Goal: Use online tool/utility: Utilize a website feature to perform a specific function

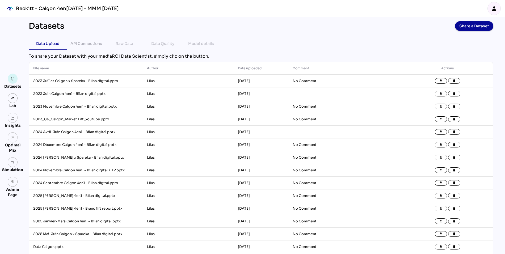
click at [492, 12] on div "person" at bounding box center [494, 8] width 13 height 13
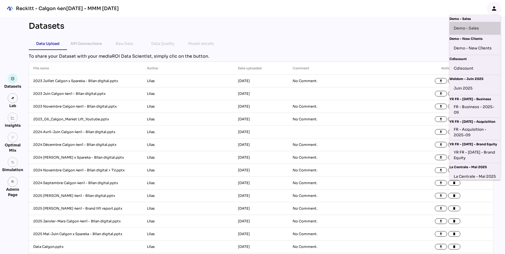
click at [468, 26] on div "Demo - Sales" at bounding box center [475, 28] width 43 height 9
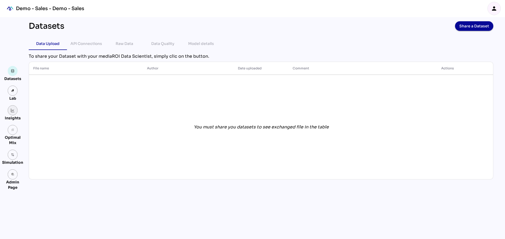
click at [14, 111] on img at bounding box center [13, 110] width 4 height 4
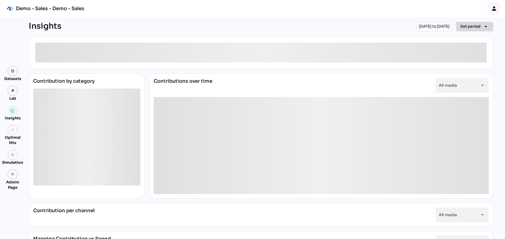
click at [468, 25] on span "Set period" at bounding box center [470, 26] width 20 height 6
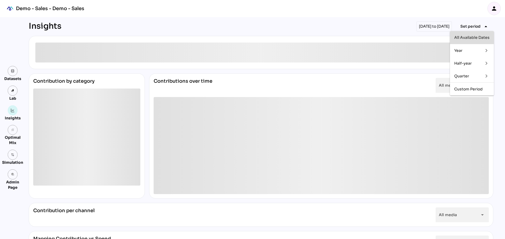
click at [464, 40] on div "All Available Dates" at bounding box center [471, 37] width 35 height 5
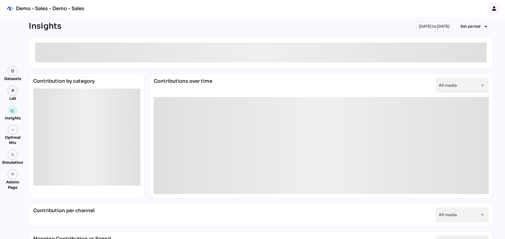
click at [266, 32] on div "Insights 01/01/2022 to 31/12/2024 Set period arrow_drop_down Contribution by ca…" at bounding box center [261, 200] width 464 height 359
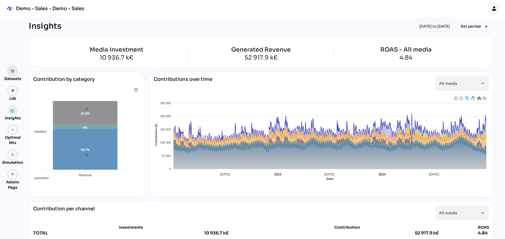
click at [11, 71] on img at bounding box center [13, 71] width 4 height 4
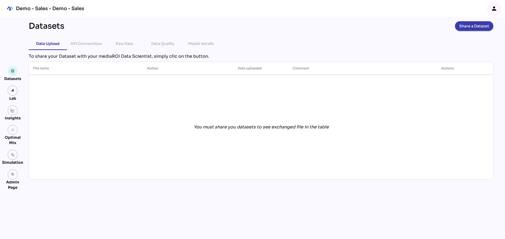
click at [470, 27] on span "Share a Dataset" at bounding box center [474, 25] width 30 height 7
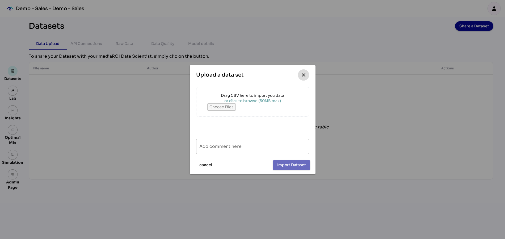
click at [303, 75] on icon "close" at bounding box center [303, 75] width 6 height 6
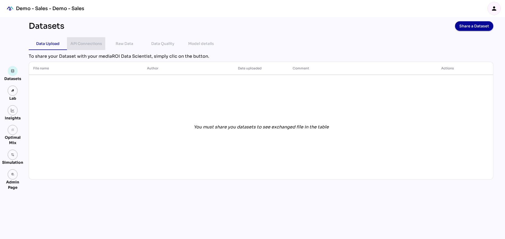
click at [78, 43] on div "API Connections" at bounding box center [86, 43] width 32 height 6
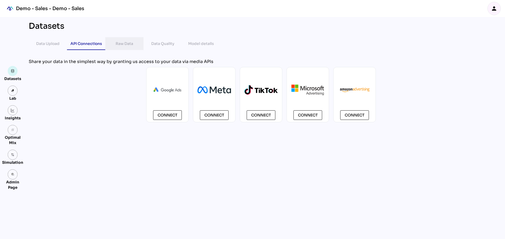
click at [126, 45] on div "Raw Data" at bounding box center [125, 43] width 18 height 6
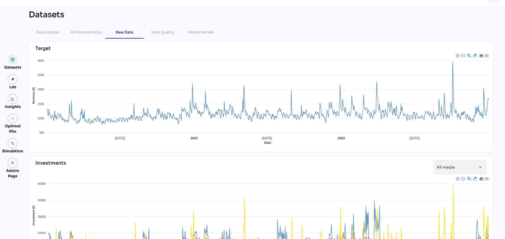
scroll to position [10, 0]
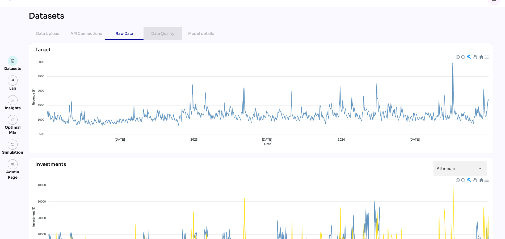
click at [161, 34] on div "Data Quality" at bounding box center [162, 33] width 23 height 6
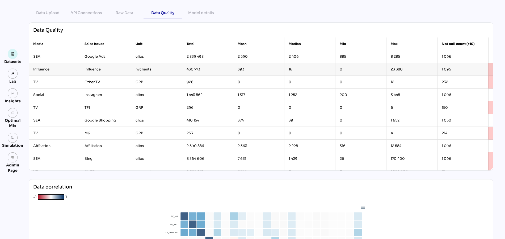
scroll to position [0, 0]
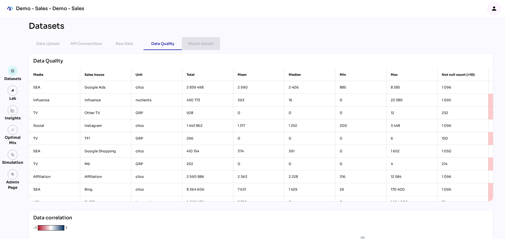
click at [201, 44] on div "Model details" at bounding box center [201, 43] width 26 height 6
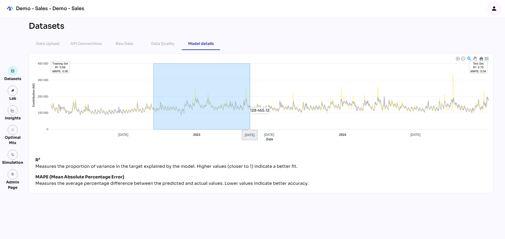
drag, startPoint x: 154, startPoint y: 113, endPoint x: 250, endPoint y: 113, distance: 96.2
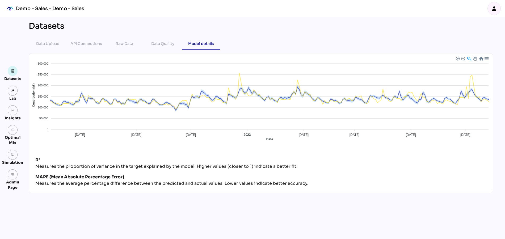
click at [480, 57] on div at bounding box center [481, 58] width 5 height 5
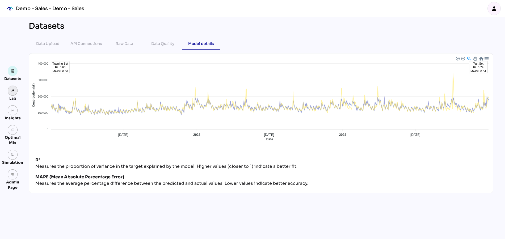
click at [12, 91] on img at bounding box center [13, 91] width 4 height 4
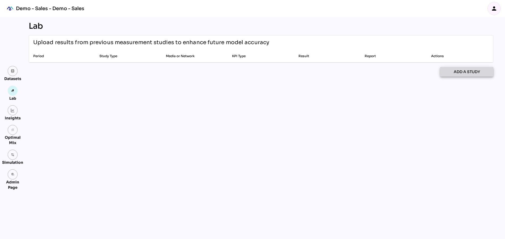
click at [464, 70] on span "Add a study" at bounding box center [467, 72] width 26 height 6
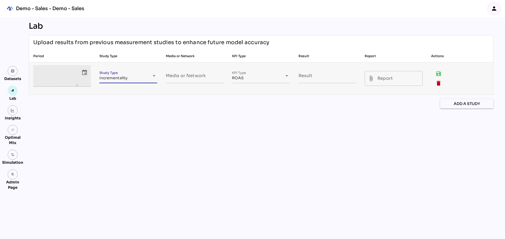
click at [124, 78] on span "Incrementality" at bounding box center [113, 77] width 28 height 5
click at [118, 92] on div "Incrementality" at bounding box center [128, 89] width 49 height 9
click at [175, 76] on input "Media or Network" at bounding box center [195, 75] width 58 height 15
type input "******"
click at [298, 76] on td "Result" at bounding box center [327, 78] width 66 height 32
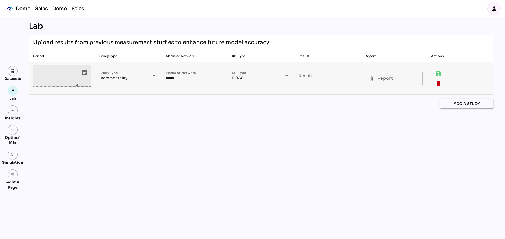
click at [308, 76] on input "Result" at bounding box center [327, 75] width 58 height 15
type input "*"
click at [385, 83] on input "attach_file Report" at bounding box center [398, 78] width 42 height 15
click at [13, 109] on img at bounding box center [13, 110] width 4 height 4
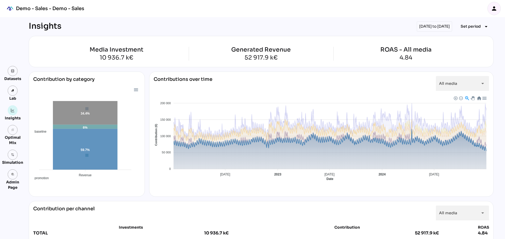
click at [167, 223] on span "Baseline" at bounding box center [159, 225] width 16 height 4
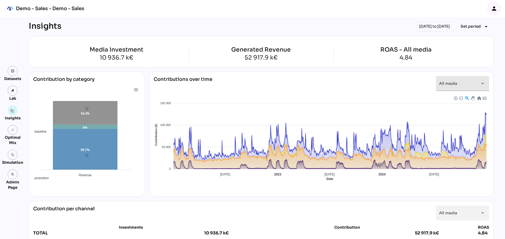
click at [444, 81] on span "All media" at bounding box center [448, 83] width 18 height 5
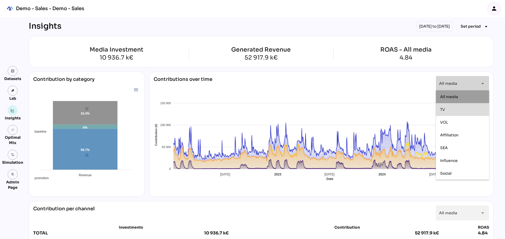
click at [452, 110] on div "TV" at bounding box center [462, 109] width 45 height 5
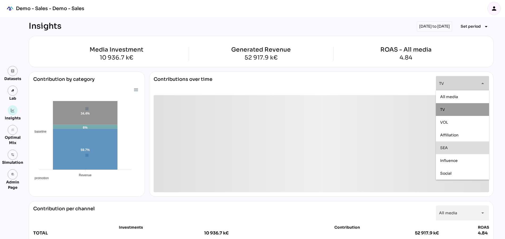
click at [448, 149] on div "SEA" at bounding box center [462, 147] width 45 height 5
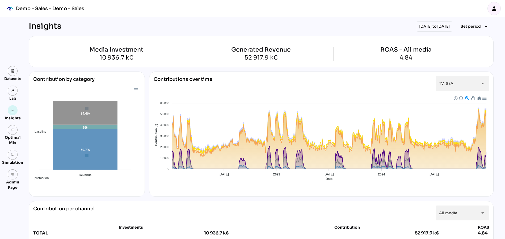
click at [479, 98] on div at bounding box center [478, 98] width 5 height 5
click at [450, 86] on div "TV, SEA *******" at bounding box center [457, 83] width 37 height 15
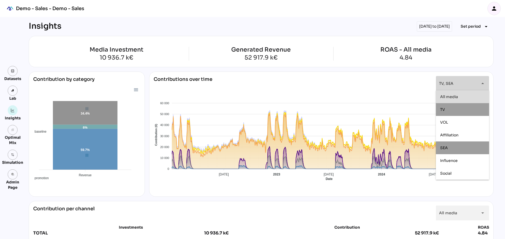
click at [450, 95] on span "All media" at bounding box center [449, 96] width 18 height 5
type input "*********"
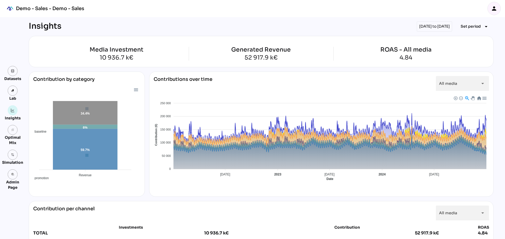
click at [376, 82] on div "Contributions over time All media ********* arrow_drop_down" at bounding box center [321, 85] width 335 height 19
click at [468, 27] on span "Set period" at bounding box center [470, 26] width 20 height 6
click at [461, 76] on div "Quarter" at bounding box center [466, 76] width 25 height 5
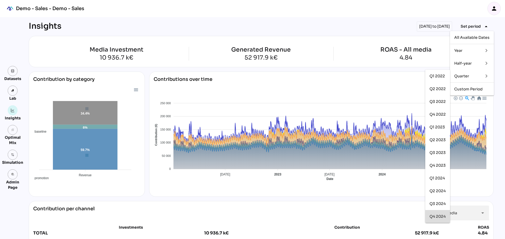
click at [440, 216] on div "Q4 2024" at bounding box center [437, 216] width 16 height 5
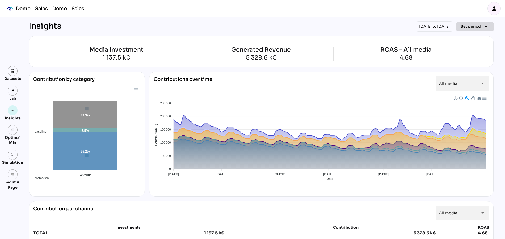
click at [468, 27] on span "Set period" at bounding box center [470, 26] width 20 height 6
click at [470, 89] on div "Custom Period" at bounding box center [471, 89] width 35 height 5
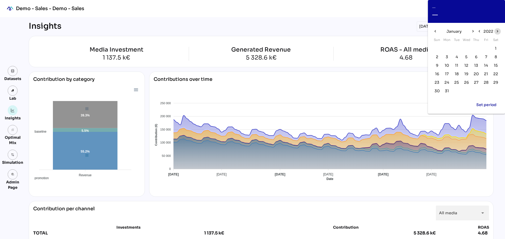
click at [497, 31] on icon "chevron_right" at bounding box center [497, 31] width 5 height 5
click at [474, 31] on icon "chevron_right" at bounding box center [472, 31] width 5 height 5
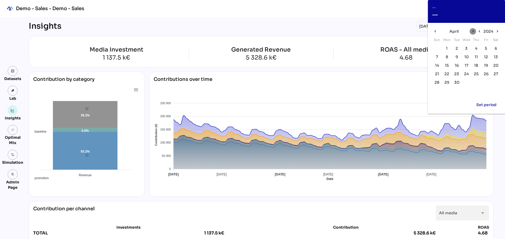
click at [474, 31] on icon "chevron_right" at bounding box center [472, 31] width 5 height 5
click at [456, 56] on span "7" at bounding box center [456, 57] width 2 height 6
click at [456, 76] on span "21" at bounding box center [457, 74] width 4 height 6
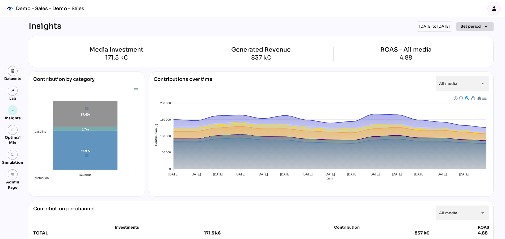
click at [470, 28] on span "Set period" at bounding box center [470, 26] width 20 height 6
click at [466, 74] on div "Quarter" at bounding box center [466, 76] width 25 height 5
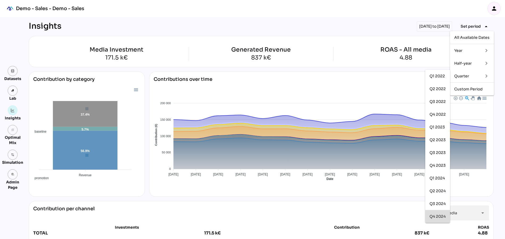
click at [433, 219] on div "Q4 2024" at bounding box center [437, 216] width 16 height 9
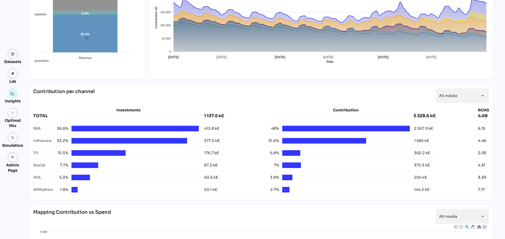
scroll to position [119, 0]
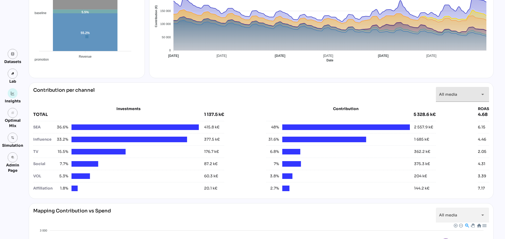
click at [456, 94] on span "All media" at bounding box center [448, 94] width 18 height 5
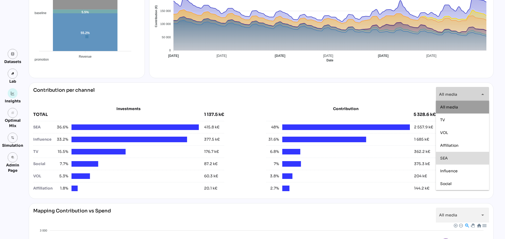
click at [445, 157] on span "SEA" at bounding box center [444, 158] width 8 height 5
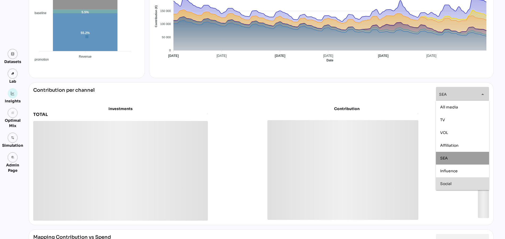
click at [448, 183] on span "Social" at bounding box center [445, 183] width 11 height 5
click at [445, 132] on span "VOL" at bounding box center [444, 132] width 8 height 5
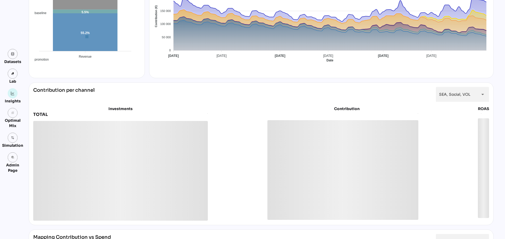
click at [237, 90] on div "**********" at bounding box center [261, 94] width 456 height 15
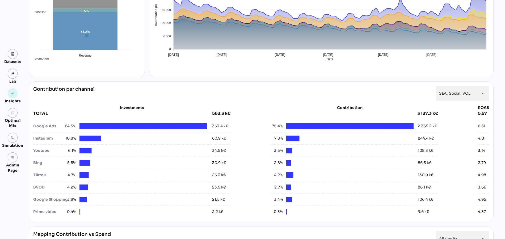
scroll to position [125, 0]
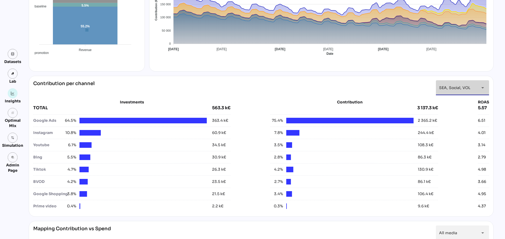
click at [456, 86] on span "SEA, Social, VOL" at bounding box center [454, 87] width 31 height 5
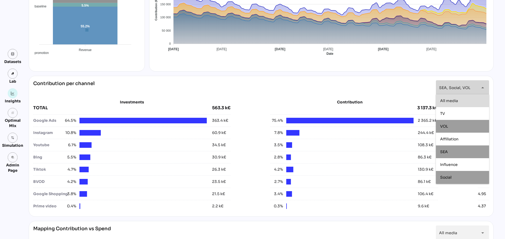
click at [451, 100] on span "All media" at bounding box center [449, 100] width 18 height 5
type input "*********"
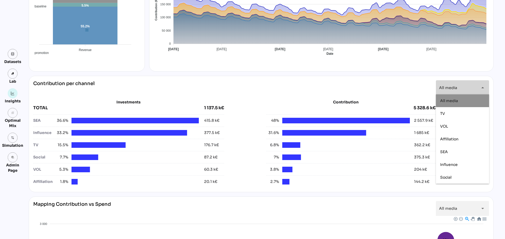
click at [312, 85] on div "Contribution per channel All media ********* arrow_drop_down" at bounding box center [261, 87] width 456 height 15
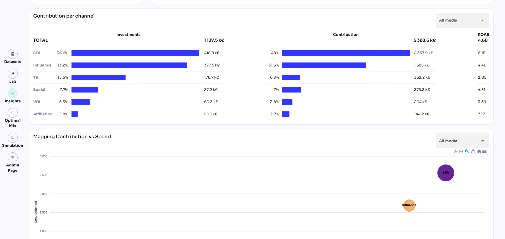
scroll to position [191, 0]
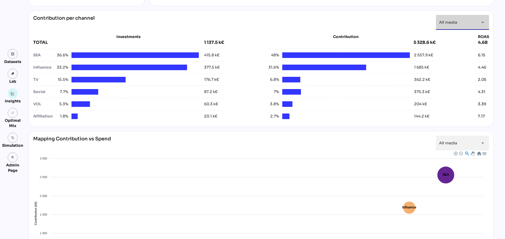
click at [446, 20] on span "All media" at bounding box center [448, 22] width 18 height 5
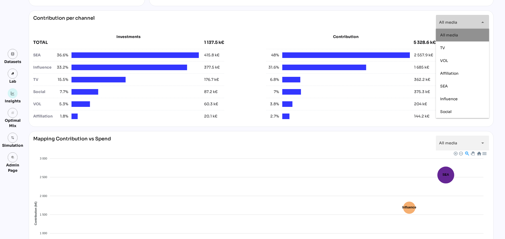
click at [446, 20] on span "All media" at bounding box center [448, 22] width 18 height 5
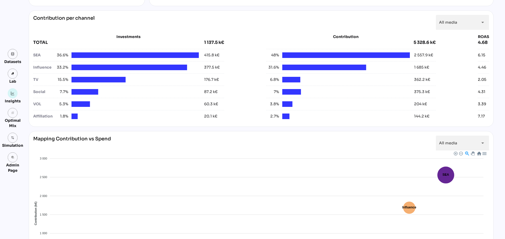
scroll to position [0, 0]
click at [373, 15] on div "Contribution per channel All media ********* arrow_drop_down" at bounding box center [261, 22] width 456 height 15
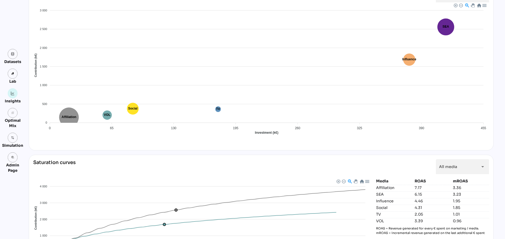
scroll to position [381, 0]
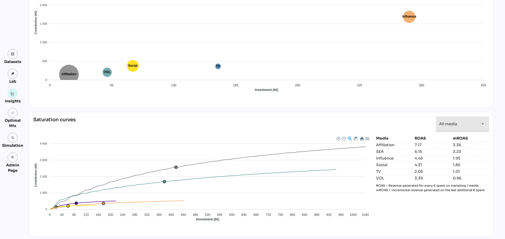
click at [449, 124] on div "All media *********" at bounding box center [457, 123] width 37 height 15
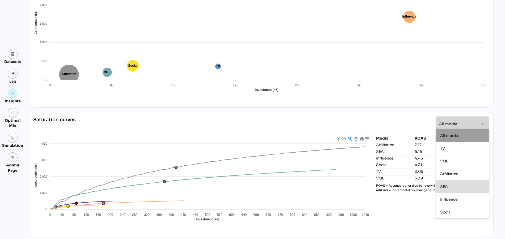
click at [445, 188] on span "SEA" at bounding box center [444, 186] width 8 height 5
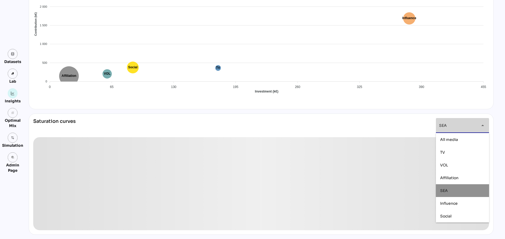
scroll to position [377, 0]
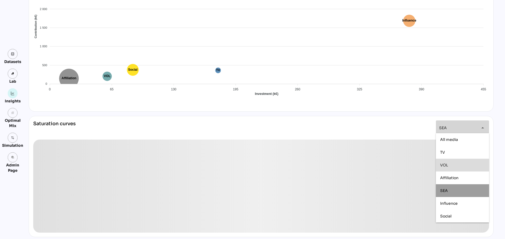
click at [449, 164] on div "VOL" at bounding box center [462, 165] width 45 height 5
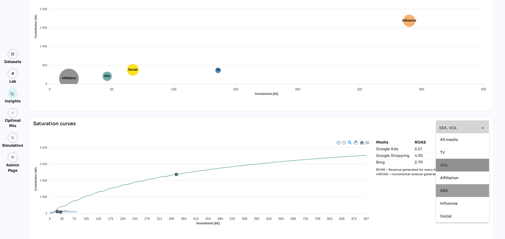
click at [400, 202] on div "Media ROAS mROAS Google Ads 6.51 3.47 Google Shopping 4.95 3.04 Bing 2.79 0.44 …" at bounding box center [432, 187] width 113 height 97
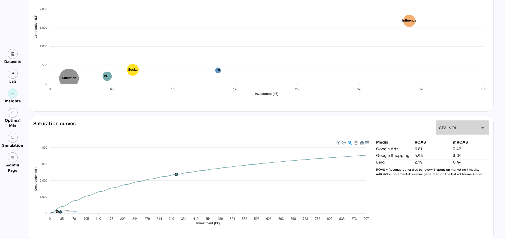
click at [458, 125] on div "SEA, VOL ********" at bounding box center [457, 127] width 37 height 15
click at [400, 187] on div "Media ROAS mROAS Google Ads 6.51 3.47 Google Shopping 4.95 3.04 Bing 2.79 0.44 …" at bounding box center [432, 187] width 113 height 97
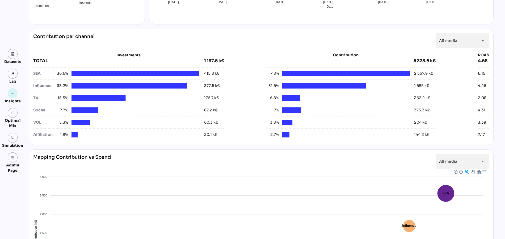
scroll to position [0, 0]
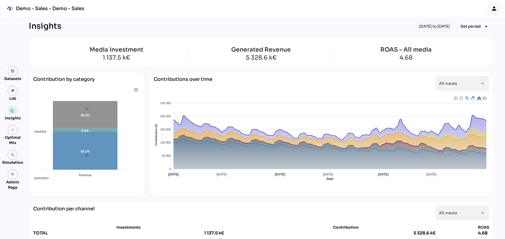
click at [496, 7] on icon "person" at bounding box center [494, 8] width 6 height 6
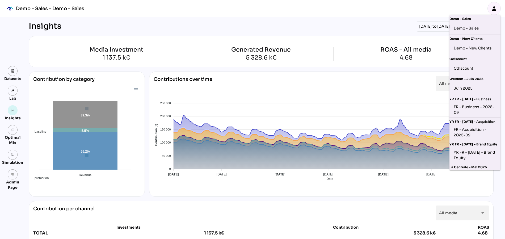
click at [496, 7] on icon "person" at bounding box center [494, 8] width 6 height 6
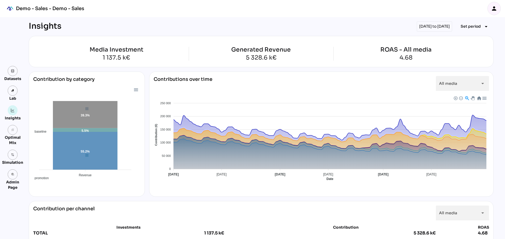
click at [334, 12] on div "Demo - Sales - Demo - Sales person" at bounding box center [252, 8] width 505 height 17
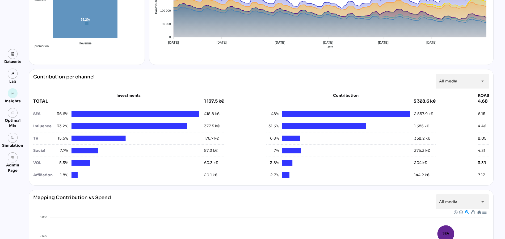
scroll to position [381, 0]
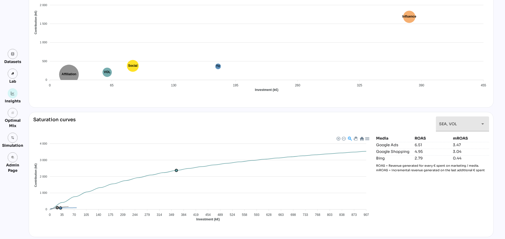
click at [455, 125] on div "SEA, VOL ********" at bounding box center [457, 123] width 37 height 15
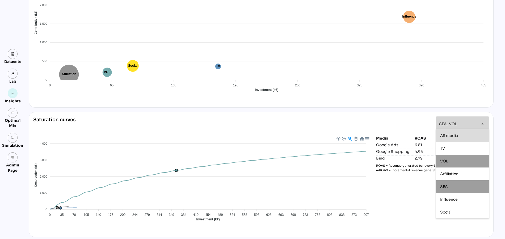
click at [455, 135] on span "All media" at bounding box center [449, 135] width 18 height 5
type input "*********"
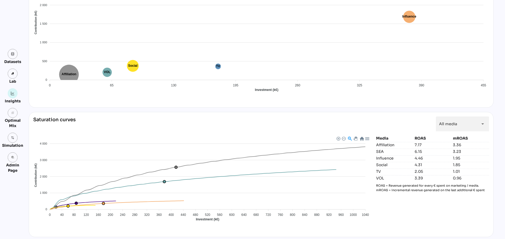
click at [190, 136] on foreignobject "Affiliation Influence SEA Social TV VOL" at bounding box center [202, 182] width 339 height 93
click at [12, 113] on icon "grain" at bounding box center [13, 113] width 4 height 4
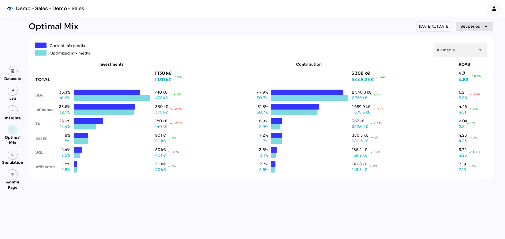
click at [471, 24] on span "Set period" at bounding box center [470, 26] width 20 height 6
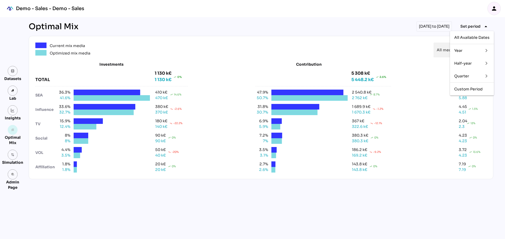
click at [467, 61] on div "Half-year" at bounding box center [466, 63] width 25 height 5
click at [433, 88] on div "H1 2023" at bounding box center [438, 89] width 16 height 5
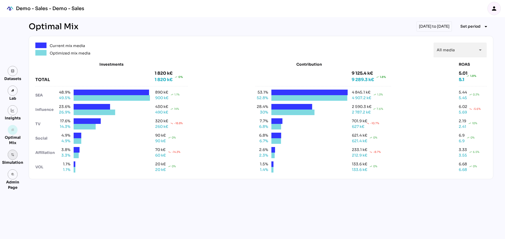
click at [12, 153] on img at bounding box center [13, 155] width 4 height 4
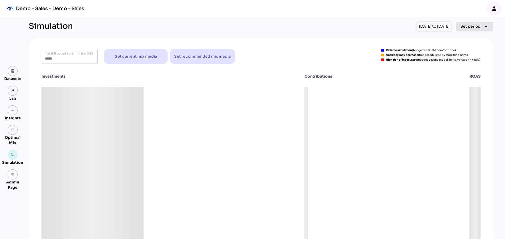
click at [470, 26] on span "Set period" at bounding box center [470, 26] width 20 height 6
click at [463, 77] on div "Quarter" at bounding box center [466, 76] width 25 height 5
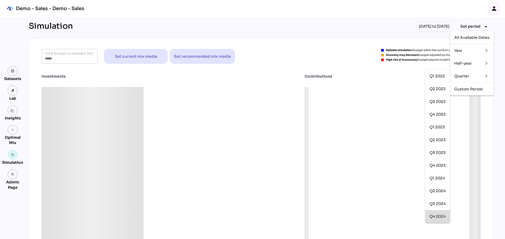
click at [433, 219] on div "Q4 2024" at bounding box center [437, 216] width 16 height 9
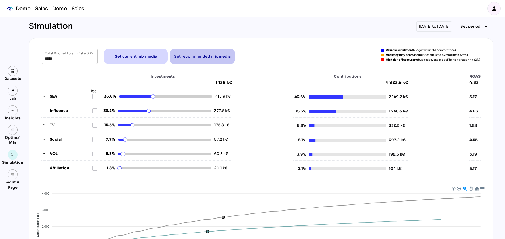
click at [183, 56] on span "Set recommended mix media" at bounding box center [202, 56] width 57 height 6
click at [42, 123] on icon "button" at bounding box center [44, 125] width 4 height 4
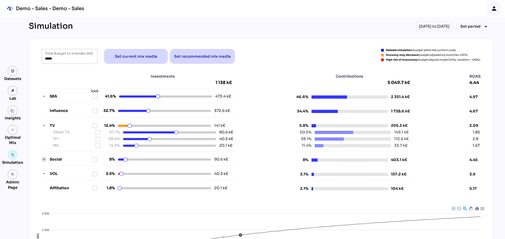
click at [44, 158] on icon "button" at bounding box center [44, 160] width 4 height 4
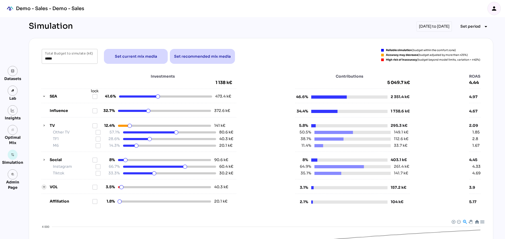
click at [44, 185] on icon "button" at bounding box center [44, 187] width 4 height 4
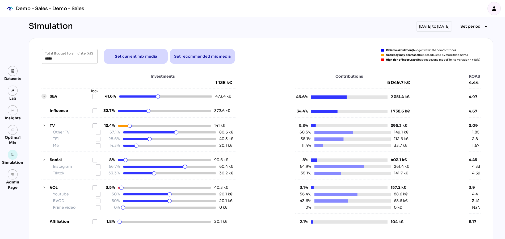
click at [44, 95] on icon "button" at bounding box center [44, 97] width 4 height 4
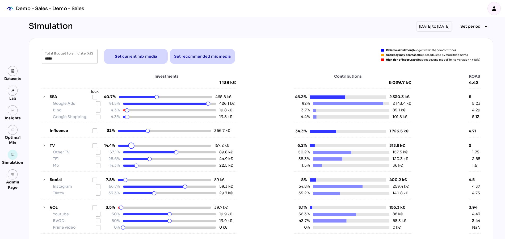
click at [131, 146] on html "Demo - Sales - Demo - Sales person Datasets Lab Insights grain Optimal Mix Simu…" at bounding box center [252, 210] width 505 height 421
click at [95, 145] on icon at bounding box center [95, 145] width 4 height 4
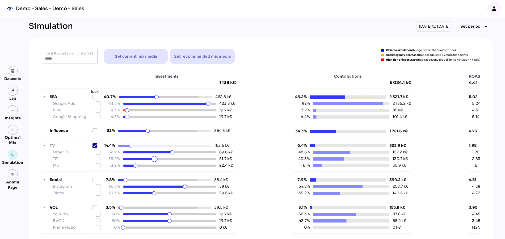
drag, startPoint x: 151, startPoint y: 160, endPoint x: 154, endPoint y: 160, distance: 3.7
click at [154, 160] on html "Demo - Sales - Demo - Sales person Datasets Lab Insights grain Optimal Mix Simu…" at bounding box center [252, 210] width 505 height 421
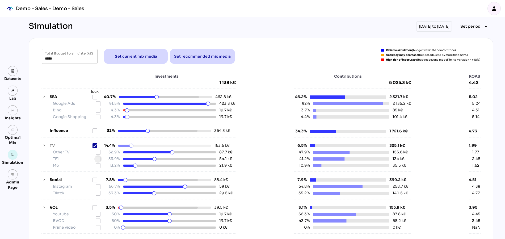
click at [99, 158] on icon at bounding box center [98, 159] width 4 height 4
click at [158, 97] on html "Demo - Sales - Demo - Sales person Datasets Lab Insights grain Optimal Mix Simu…" at bounding box center [252, 210] width 505 height 421
drag, startPoint x: 127, startPoint y: 117, endPoint x: 130, endPoint y: 117, distance: 3.2
click at [130, 117] on html "Demo - Sales - Demo - Sales person Datasets Lab Insights grain Optimal Mix Simu…" at bounding box center [252, 210] width 505 height 421
click at [100, 117] on icon at bounding box center [98, 117] width 4 height 4
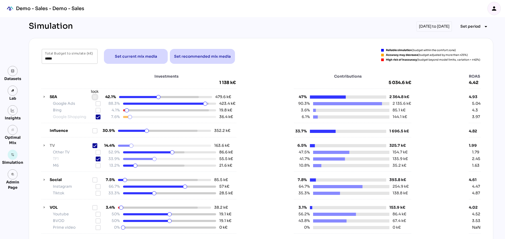
click at [94, 98] on icon at bounding box center [95, 97] width 4 height 4
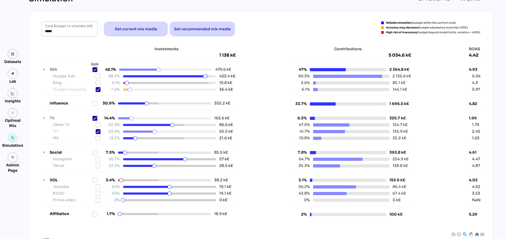
scroll to position [28, 0]
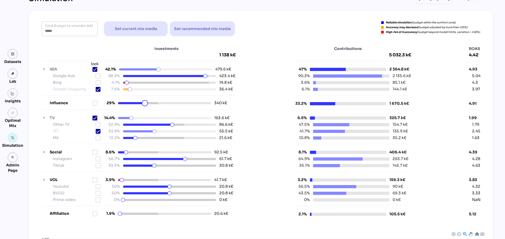
click at [145, 103] on html "Demo - Sales - Demo - Sales person Datasets Lab Insights grain Optimal Mix Simu…" at bounding box center [252, 182] width 505 height 421
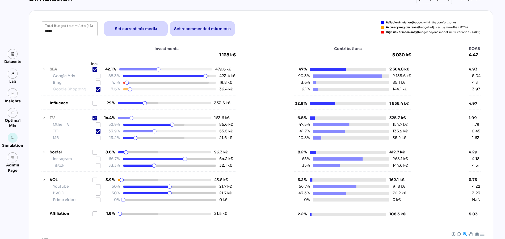
click at [94, 98] on div "Influence 29% 333.5 k€" at bounding box center [138, 100] width 195 height 11
click at [94, 102] on icon at bounding box center [95, 103] width 4 height 4
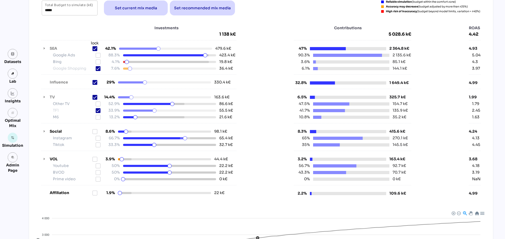
scroll to position [53, 0]
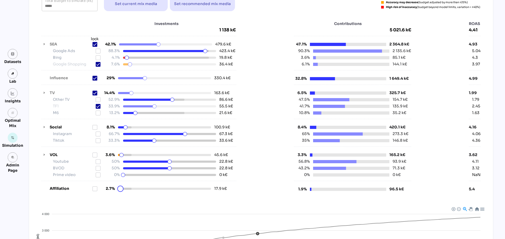
click at [120, 189] on html "Demo - Sales - Demo - Sales person Datasets Lab Insights grain Optimal Mix Simu…" at bounding box center [252, 157] width 505 height 421
click at [94, 188] on icon at bounding box center [95, 189] width 4 height 4
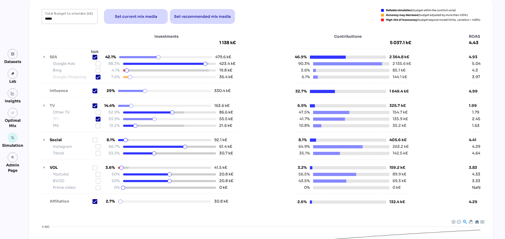
scroll to position [32, 0]
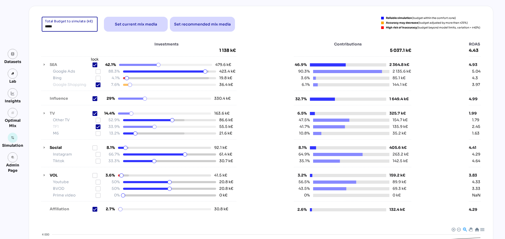
click at [56, 26] on input "*****" at bounding box center [69, 24] width 49 height 15
drag, startPoint x: 56, startPoint y: 26, endPoint x: 40, endPoint y: 26, distance: 15.9
click at [40, 26] on div "***** Total Budget to simulate (k€) Set current mix media Set recommended mix m…" at bounding box center [260, 24] width 451 height 15
type input "*****"
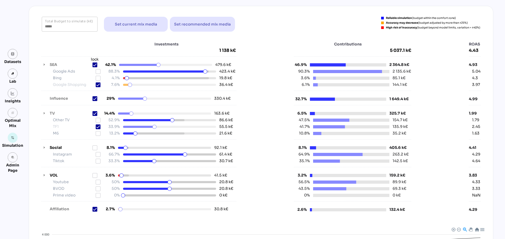
click at [52, 46] on div "Investments 1 138 k€" at bounding box center [138, 47] width 195 height 12
